Goal: Download file/media: Download file/media

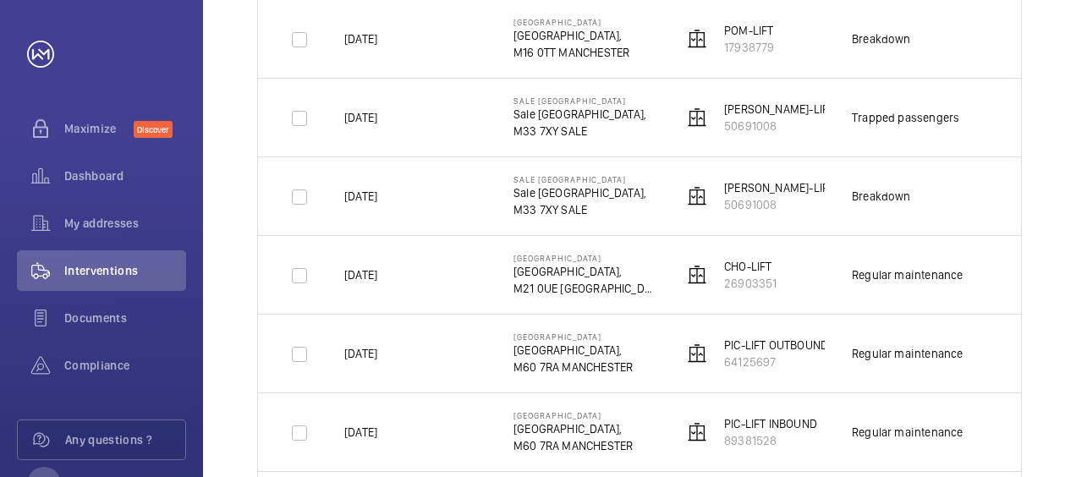
scroll to position [507, 0]
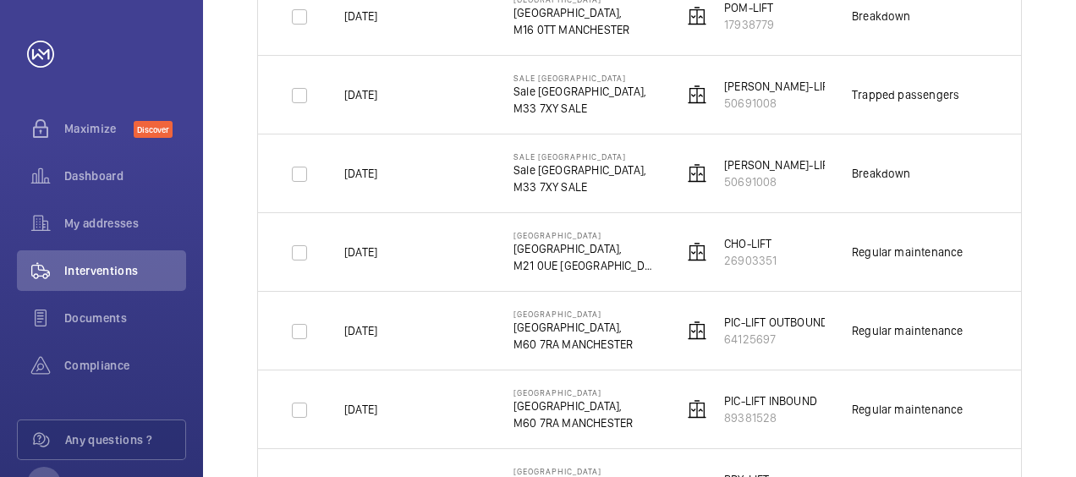
click at [1058, 448] on div "Date Address Unit More filters 1 – 30 of 4466 Date Address Unit Visit Job Id Re…" at bounding box center [639, 146] width 873 height 1001
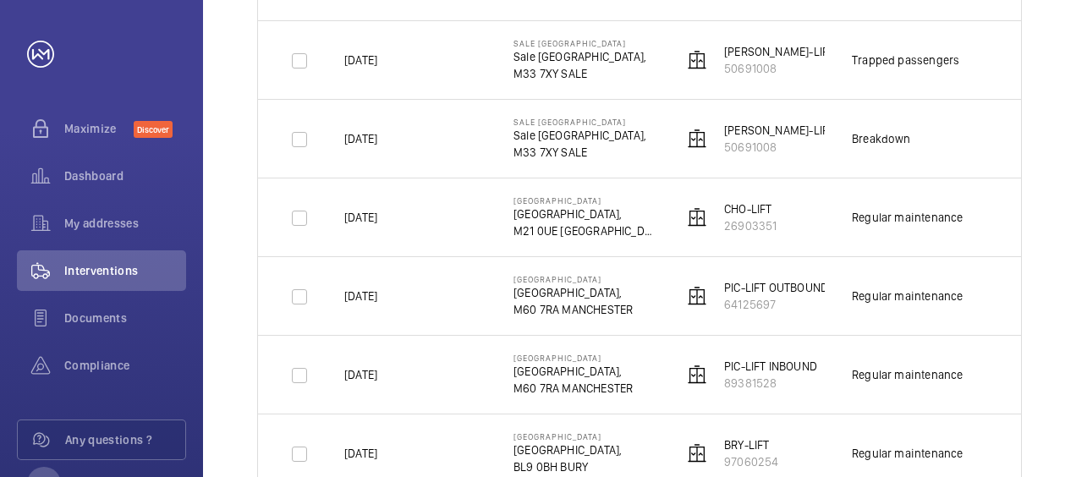
scroll to position [541, 0]
click at [1040, 440] on div "Date Address Unit More filters 1 – 30 of 4466 Date Address Unit Visit Job Id Re…" at bounding box center [639, 112] width 873 height 1001
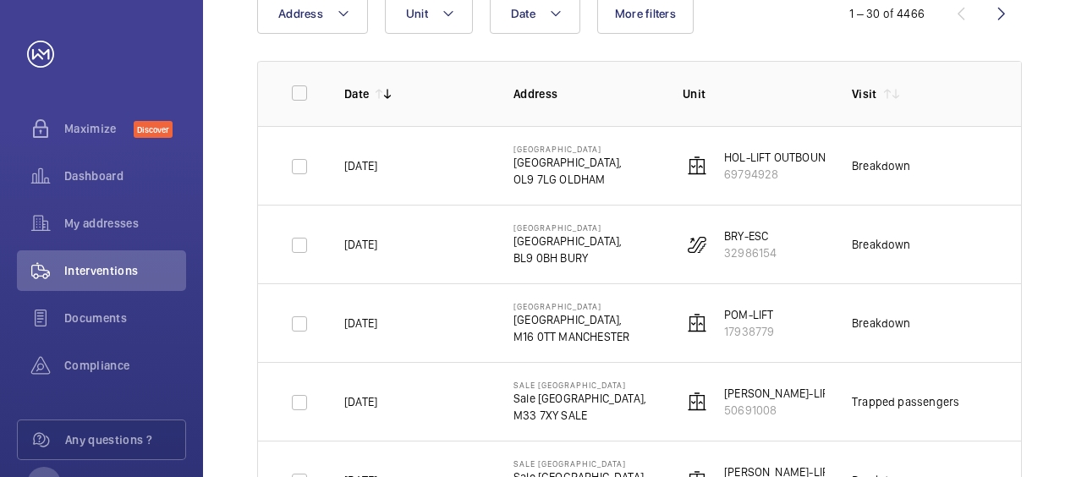
scroll to position [167, 0]
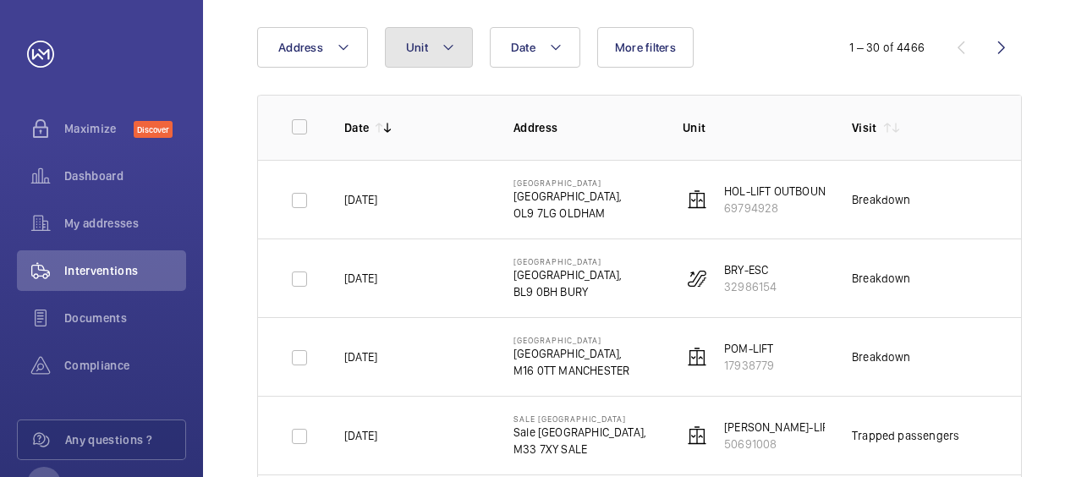
click at [444, 49] on mat-icon at bounding box center [448, 47] width 14 height 20
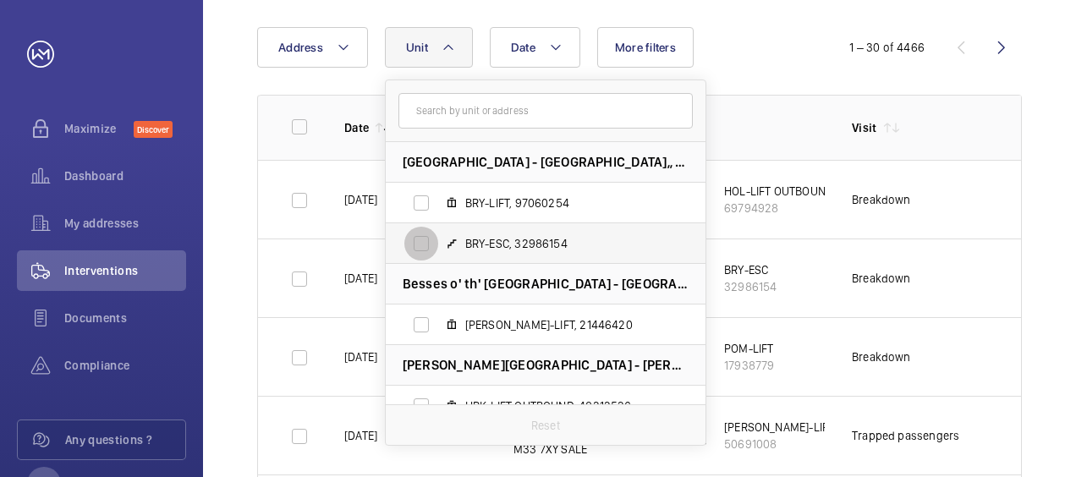
click at [420, 238] on input "BRY-ESC, 32986154" at bounding box center [421, 244] width 34 height 34
checkbox input "true"
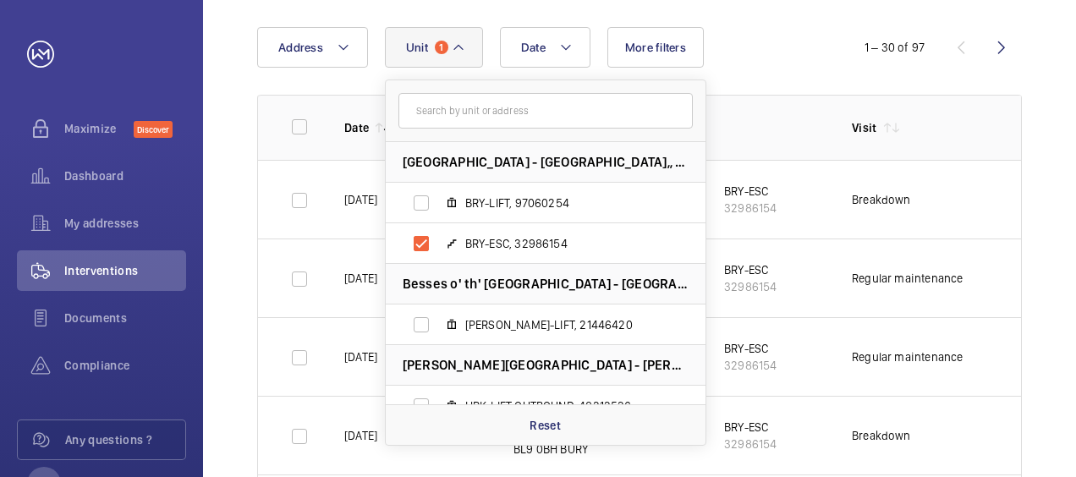
click at [999, 233] on td "1298066" at bounding box center [1036, 199] width 85 height 79
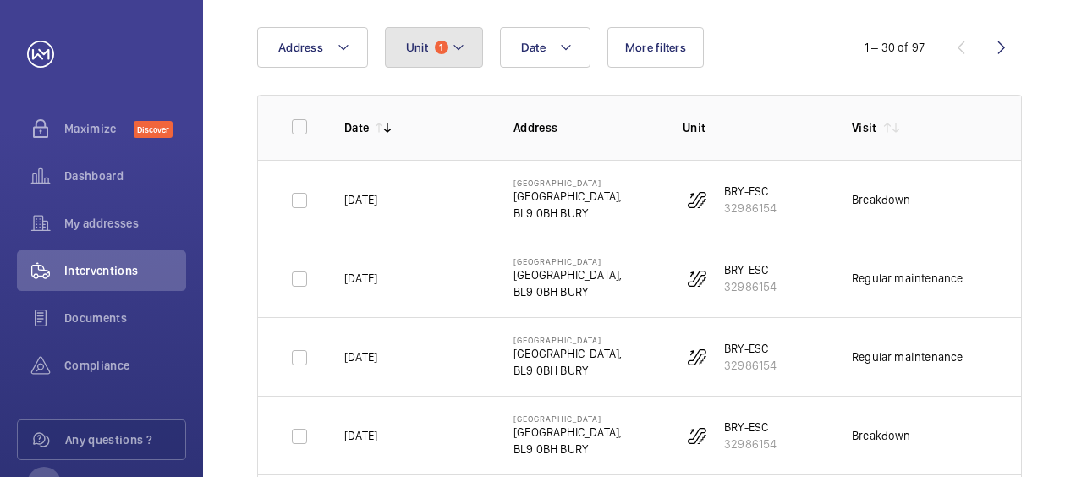
click at [452, 43] on mat-icon at bounding box center [459, 47] width 14 height 20
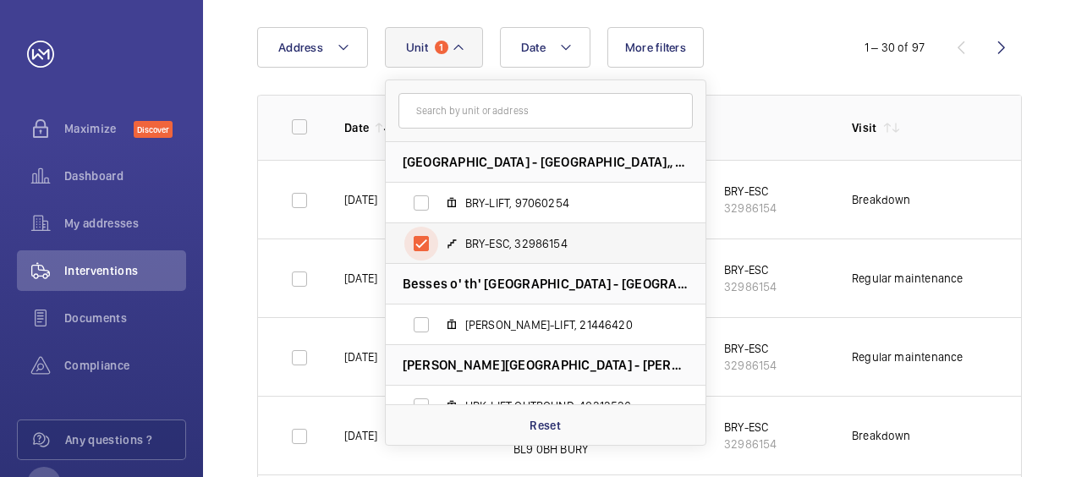
click at [421, 249] on input "BRY-ESC, 32986154" at bounding box center [421, 244] width 34 height 34
checkbox input "false"
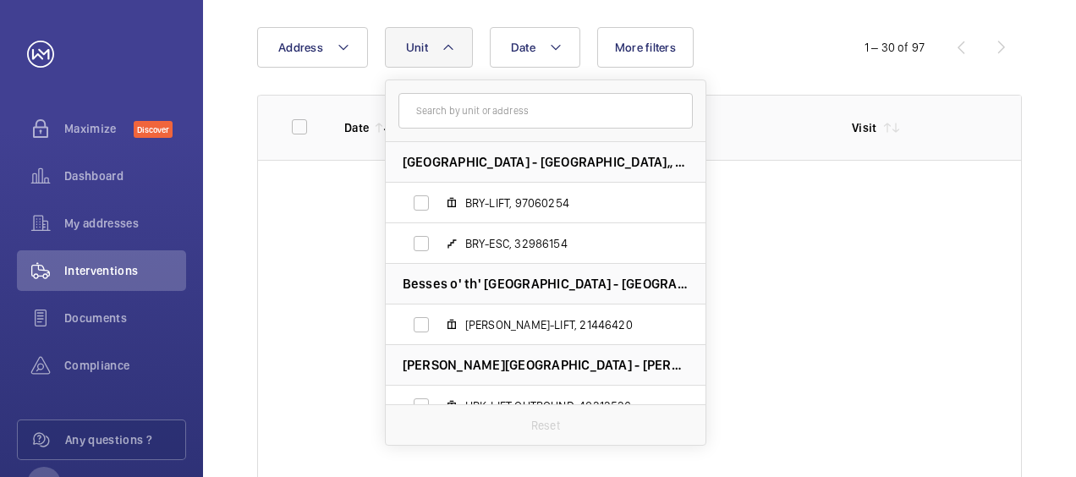
click at [760, 30] on div "Date Address Unit Bury Railway Station - Bury Railway Station,, BL9 0BH BURY BR…" at bounding box center [537, 47] width 561 height 41
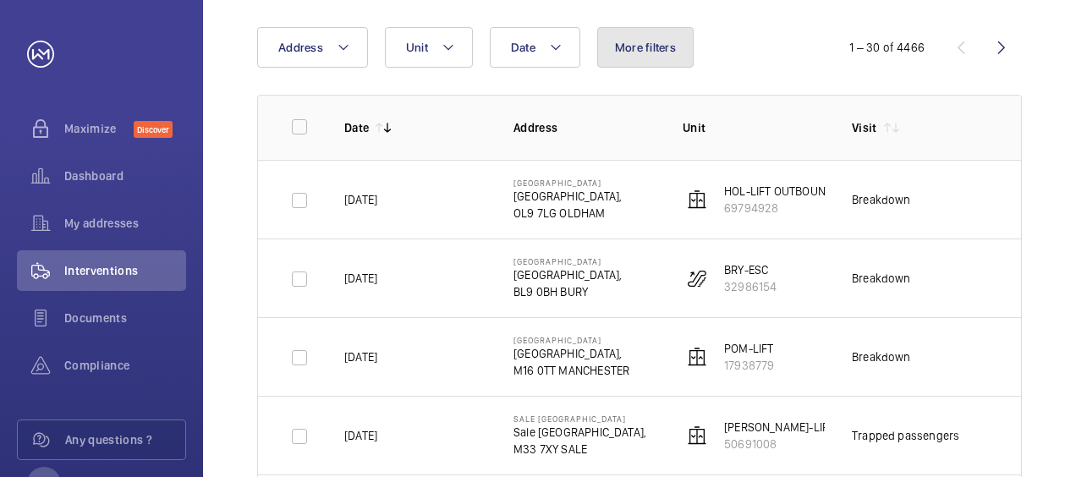
click at [641, 54] on button "More filters" at bounding box center [645, 47] width 96 height 41
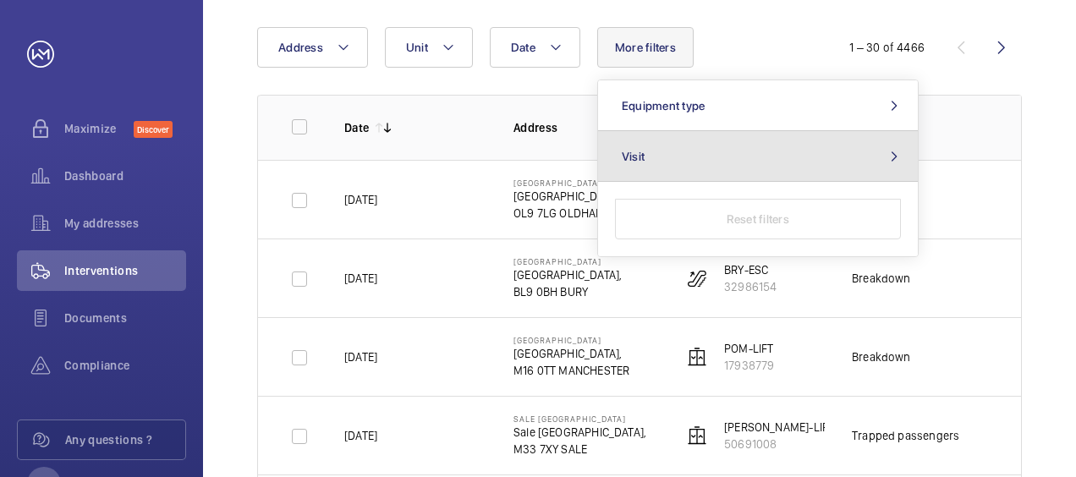
click at [649, 156] on button "Visit" at bounding box center [758, 156] width 320 height 51
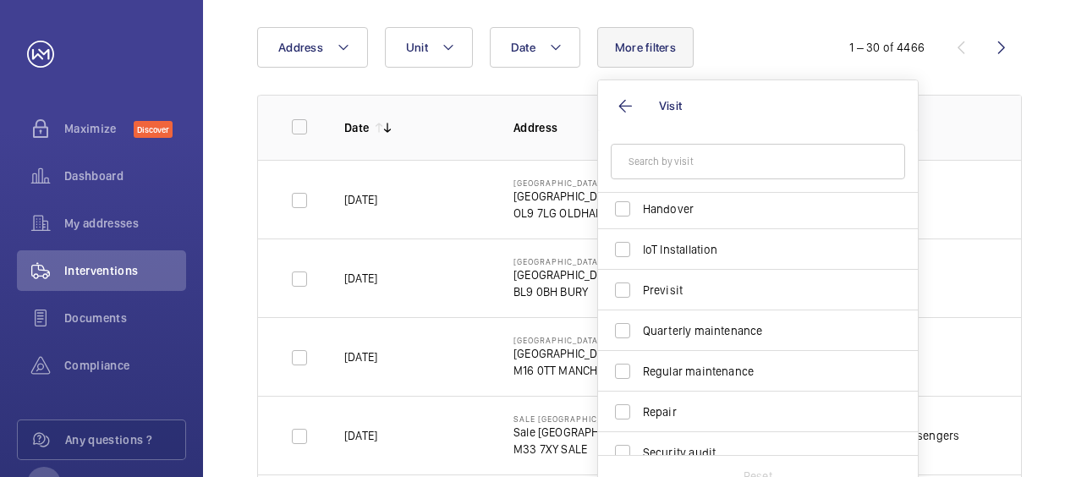
scroll to position [167, 0]
click at [626, 362] on input "Regular maintenance" at bounding box center [622, 370] width 34 height 34
checkbox input "true"
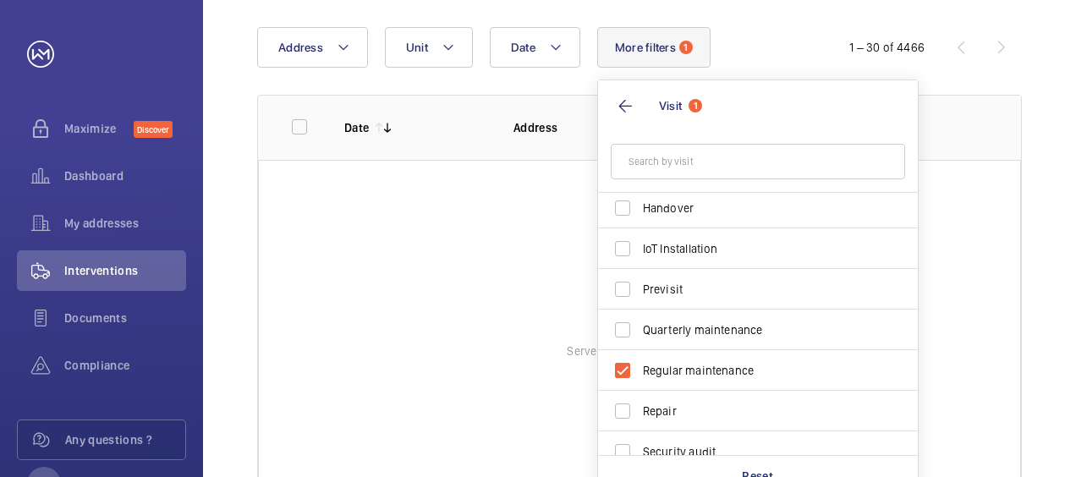
click at [719, 68] on wm-front-table "Date Address Unit More filters 1 Visit 1 Annual maintenance Breakdown Client me…" at bounding box center [639, 254] width 764 height 454
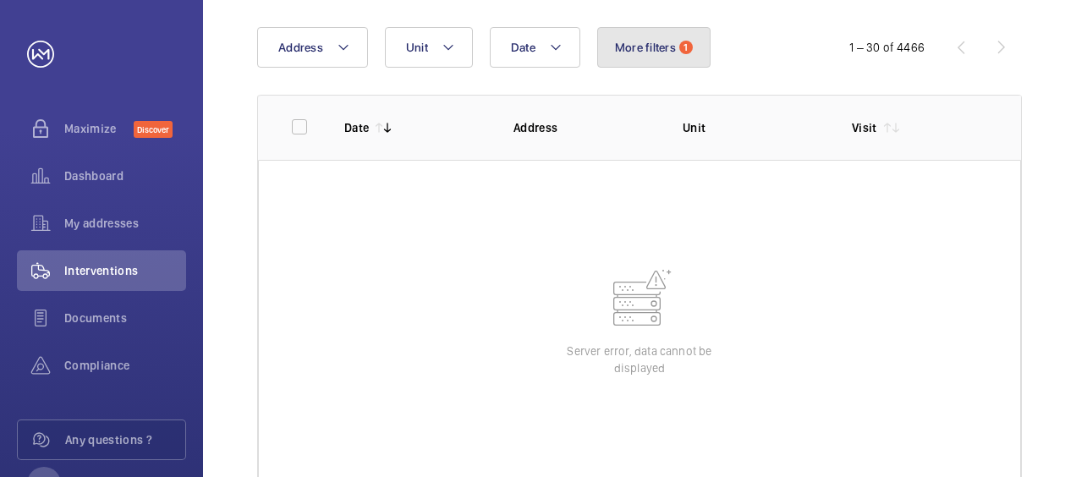
click at [664, 56] on button "More filters 1" at bounding box center [653, 47] width 113 height 41
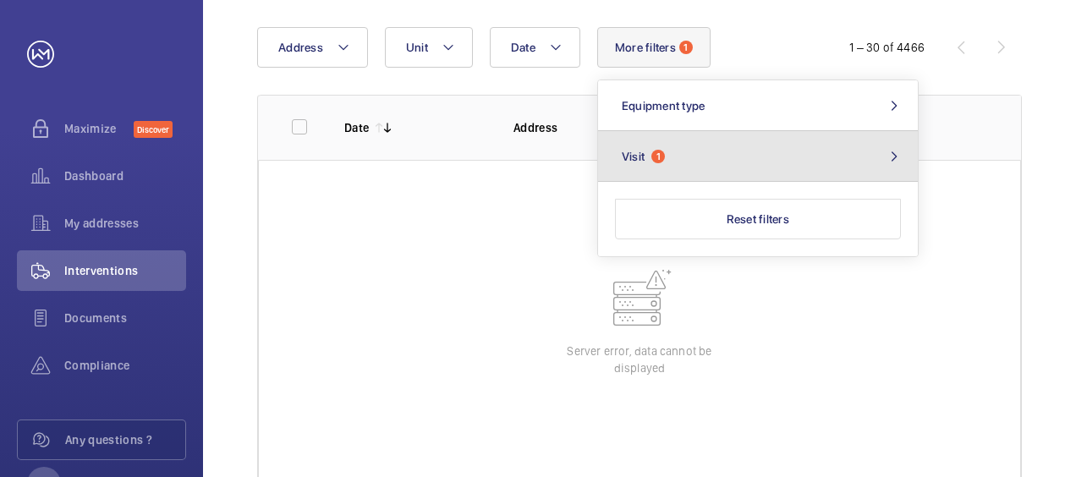
click at [651, 156] on span "1" at bounding box center [658, 157] width 14 height 14
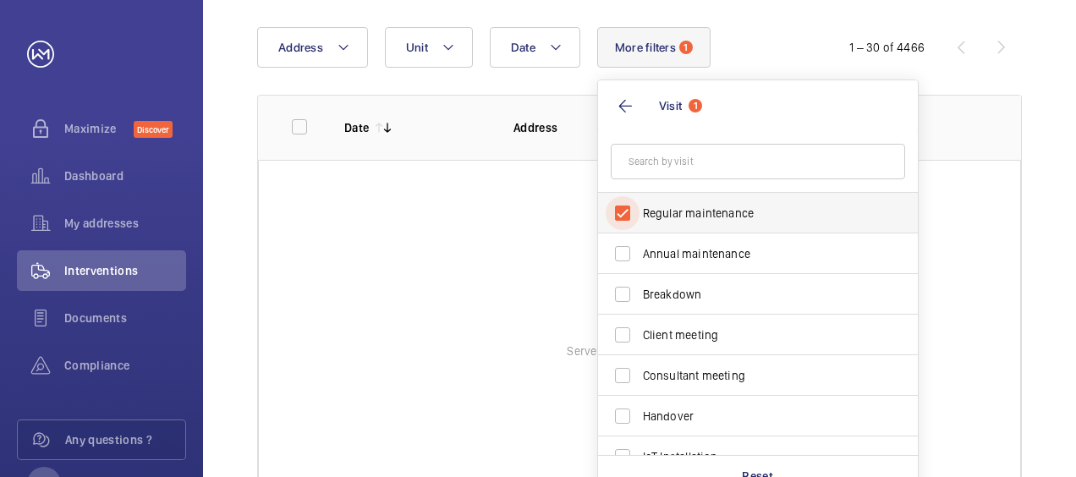
click at [616, 220] on input "Regular maintenance" at bounding box center [622, 213] width 34 height 34
checkbox input "false"
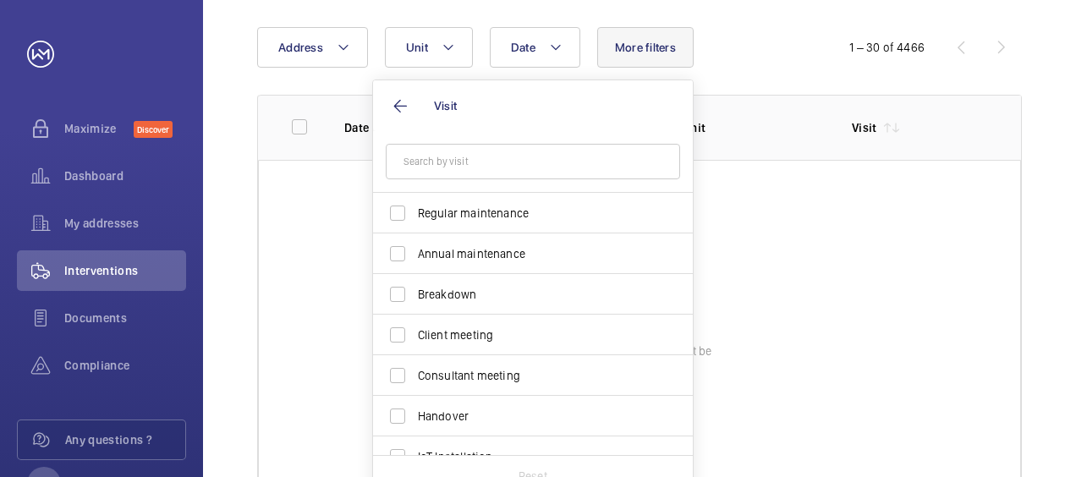
click at [719, 63] on div "Date Address Unit More filters Visit Regular maintenance Annual maintenance Bre…" at bounding box center [537, 47] width 561 height 41
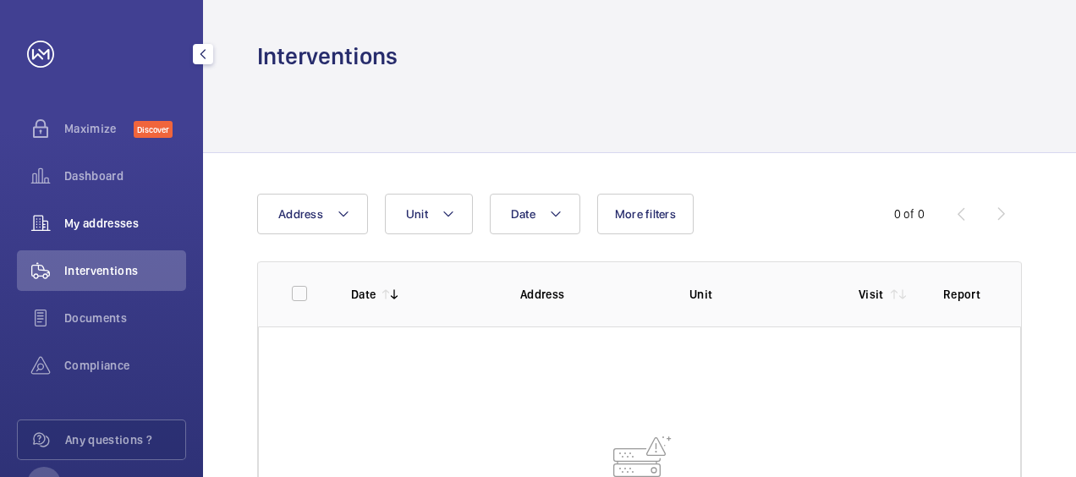
click at [96, 211] on div "My addresses" at bounding box center [101, 223] width 169 height 41
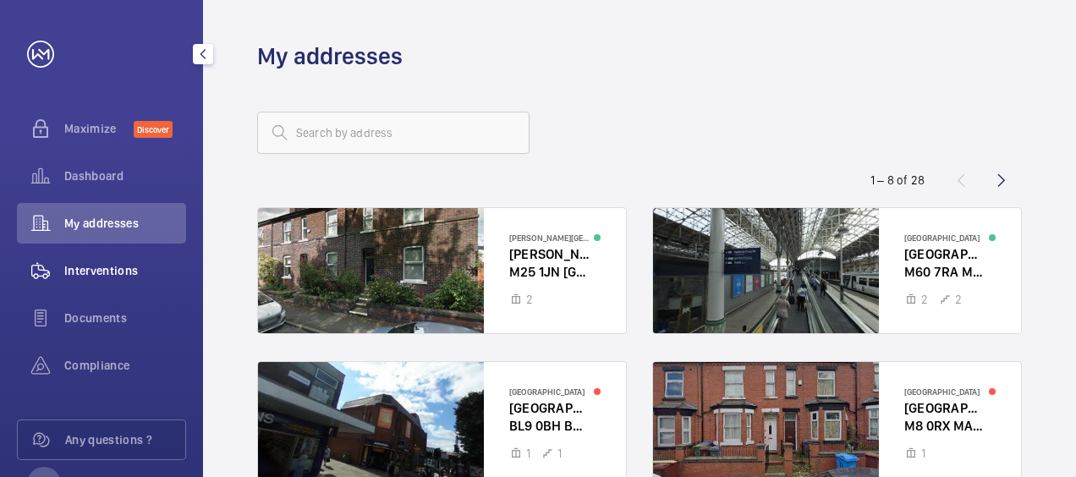
click at [89, 264] on span "Interventions" at bounding box center [125, 270] width 122 height 17
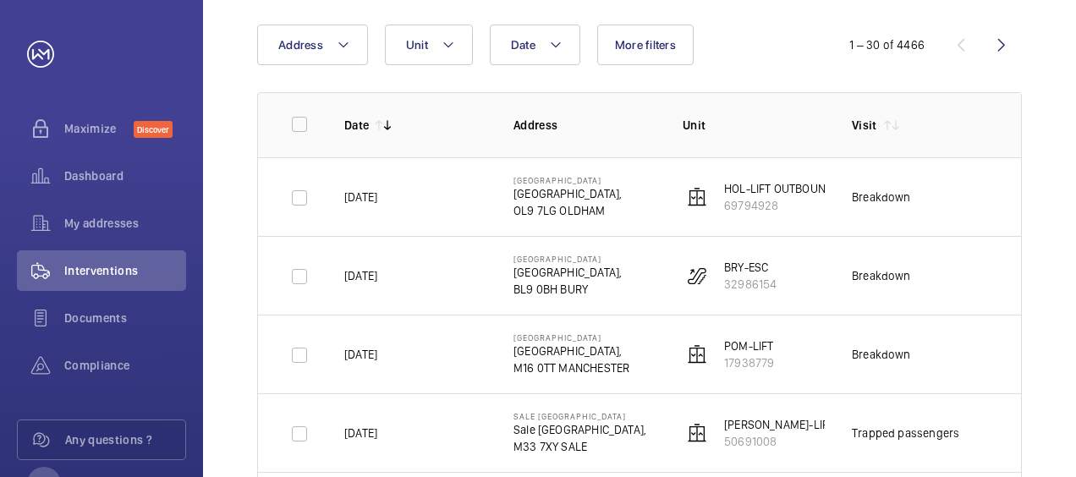
scroll to position [203, 0]
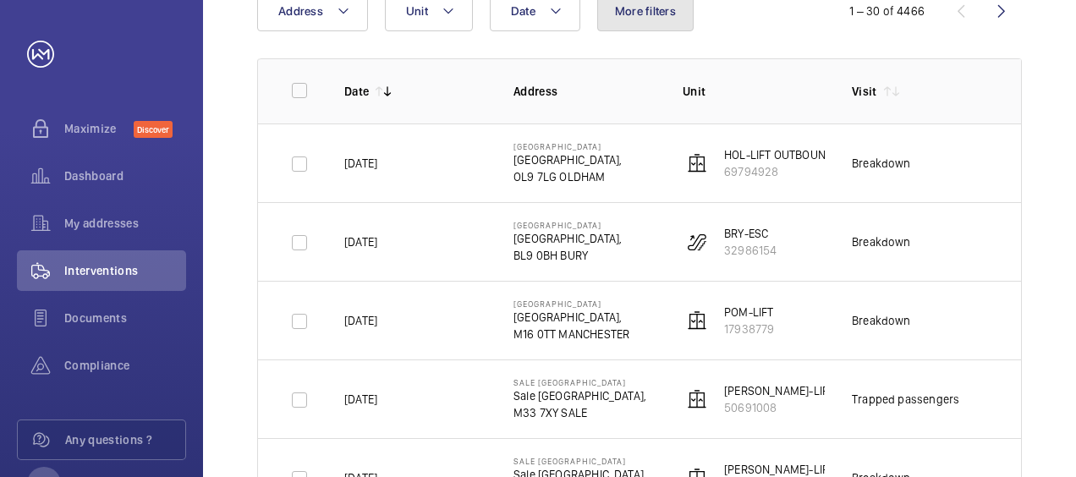
click at [636, 19] on button "More filters" at bounding box center [645, 11] width 96 height 41
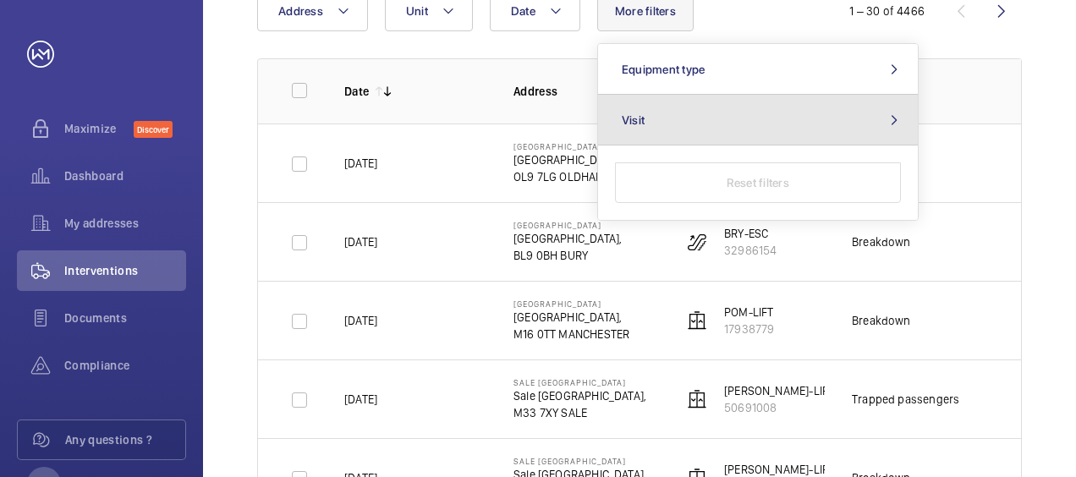
click at [725, 123] on button "Visit" at bounding box center [758, 120] width 320 height 51
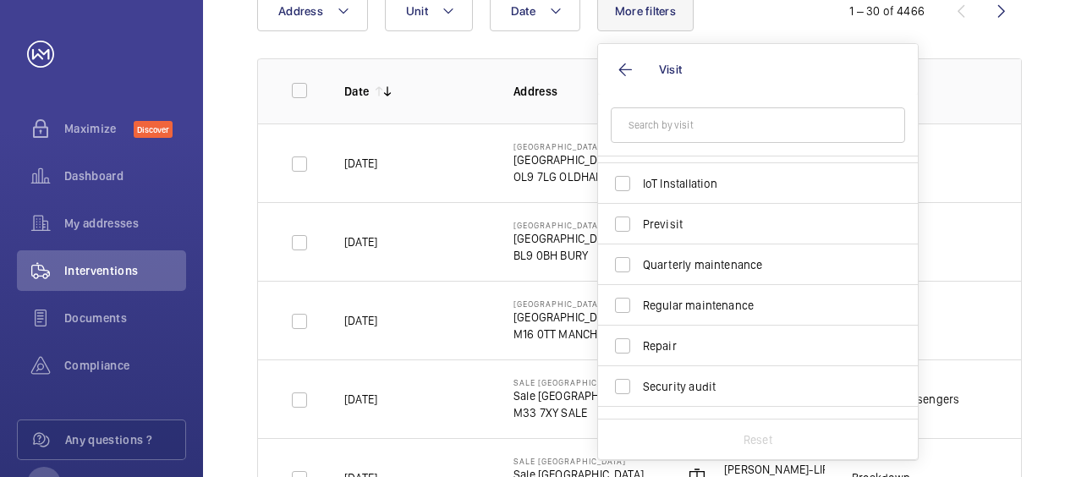
scroll to position [194, 0]
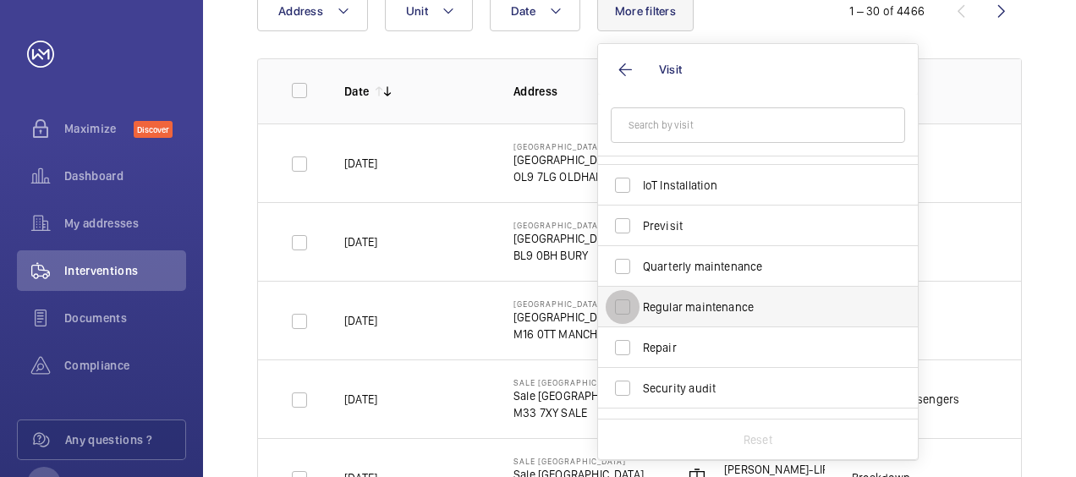
click at [615, 306] on input "Regular maintenance" at bounding box center [622, 307] width 34 height 34
checkbox input "true"
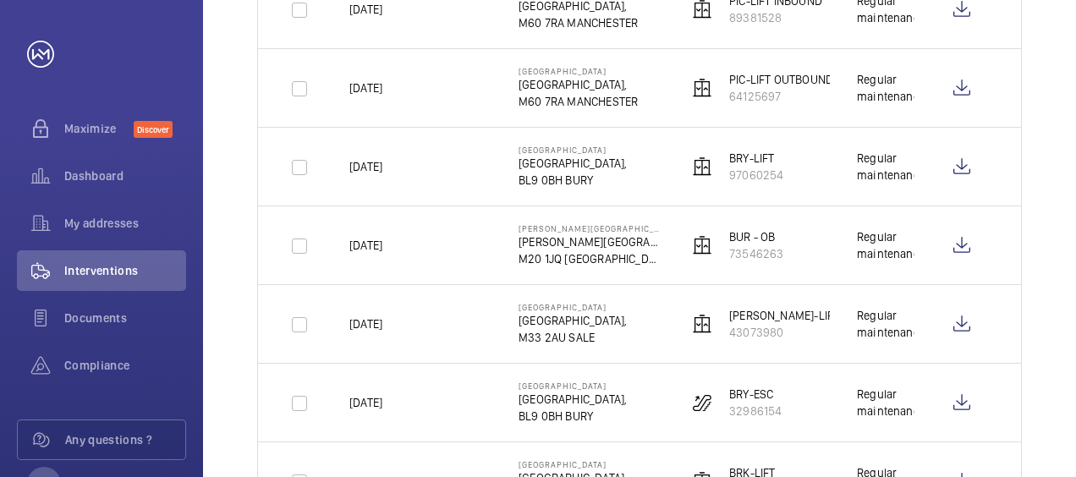
scroll to position [440, 0]
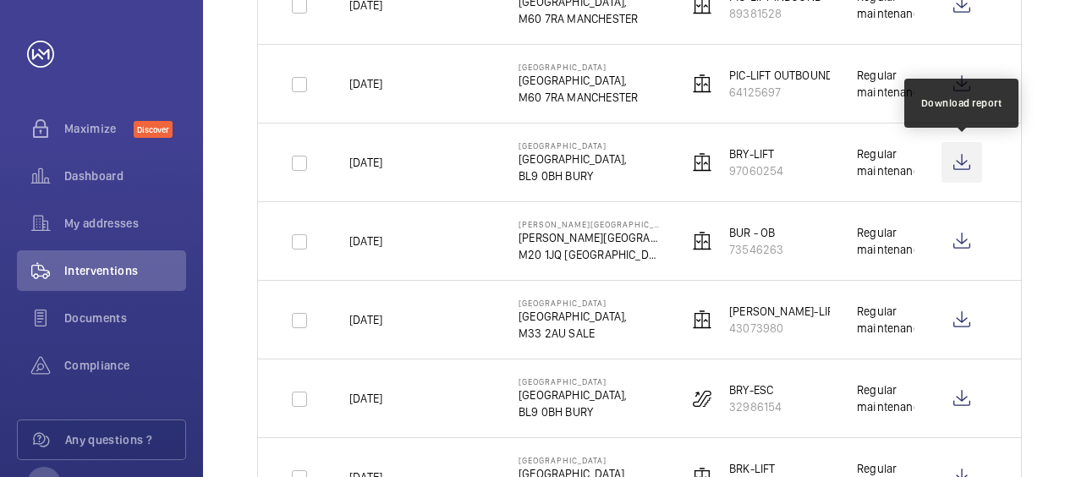
click at [957, 159] on wm-front-icon-button at bounding box center [961, 162] width 41 height 41
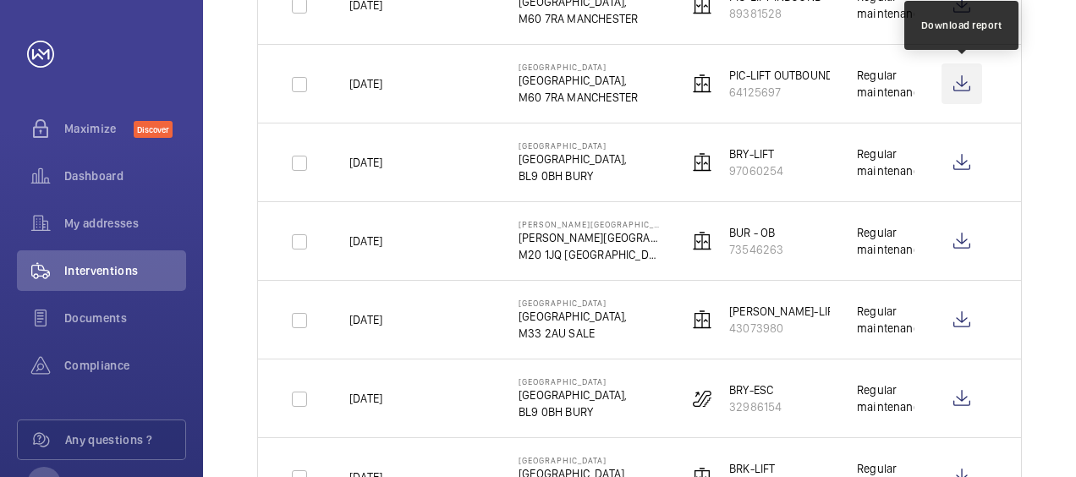
click at [956, 89] on wm-front-icon-button at bounding box center [961, 83] width 41 height 41
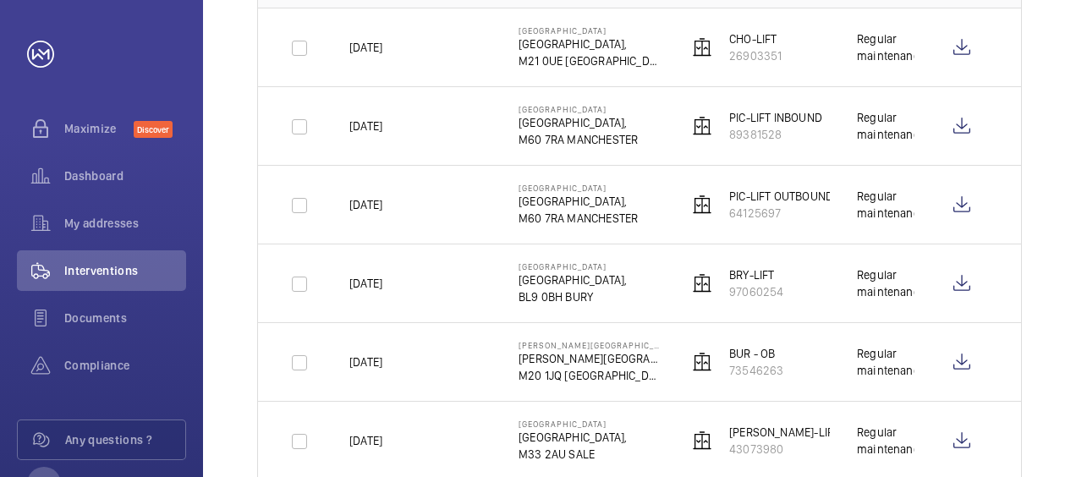
scroll to position [304, 0]
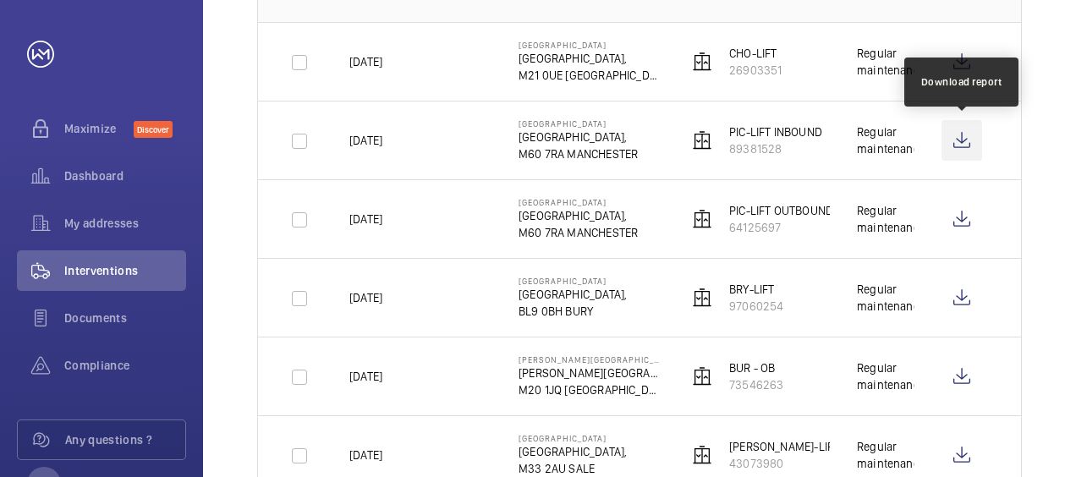
click at [958, 138] on wm-front-icon-button at bounding box center [961, 140] width 41 height 41
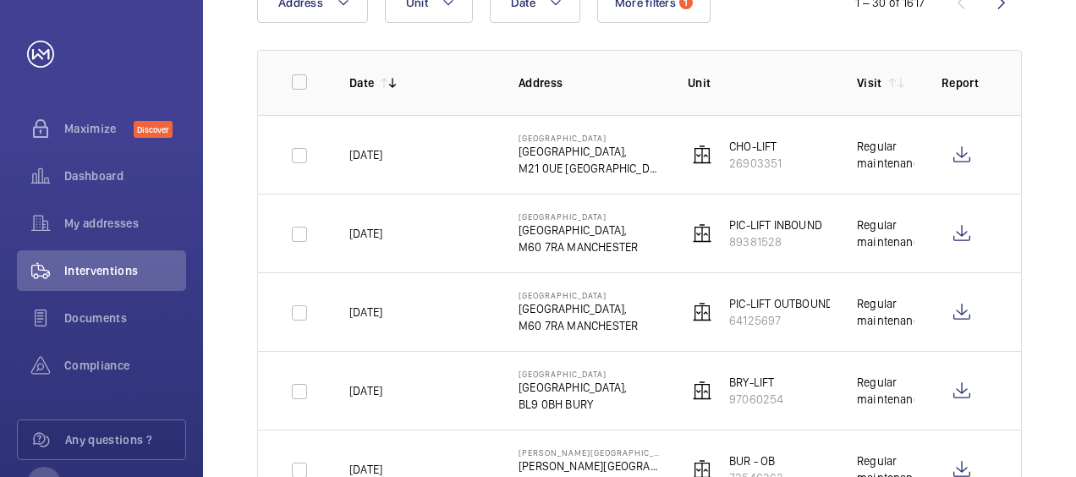
scroll to position [180, 0]
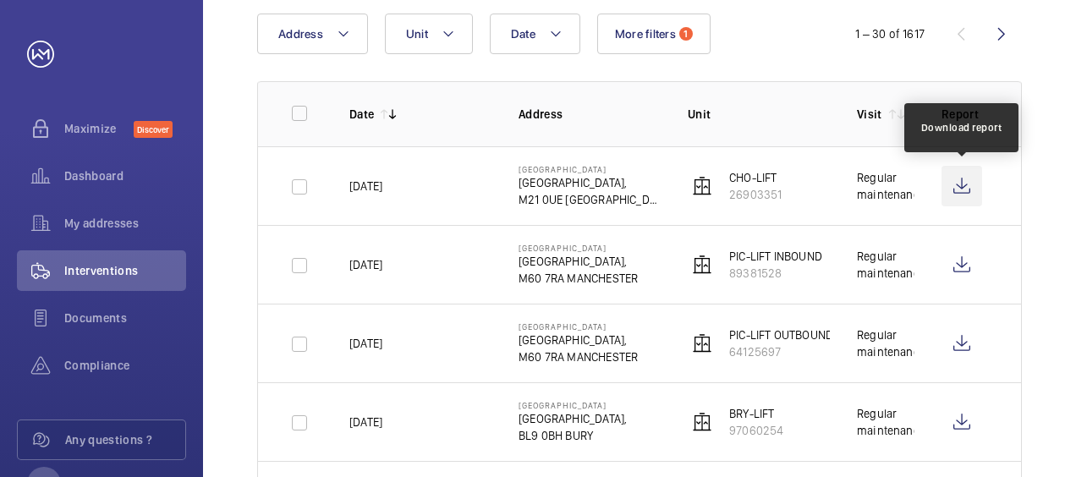
click at [960, 186] on wm-front-icon-button at bounding box center [961, 186] width 41 height 41
